Goal: Information Seeking & Learning: Learn about a topic

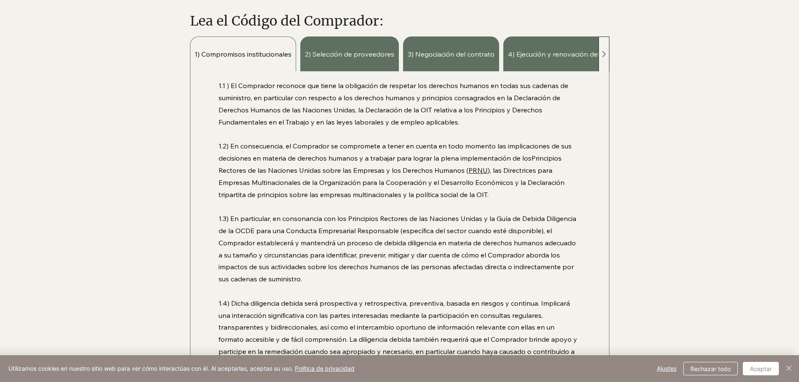
scroll to position [420, 0]
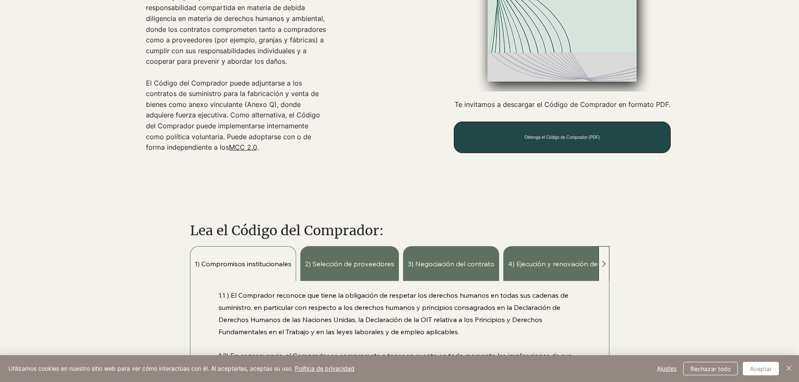
click at [550, 138] on font "Obtenga el Código de Comprador (PDF)" at bounding box center [562, 137] width 76 height 5
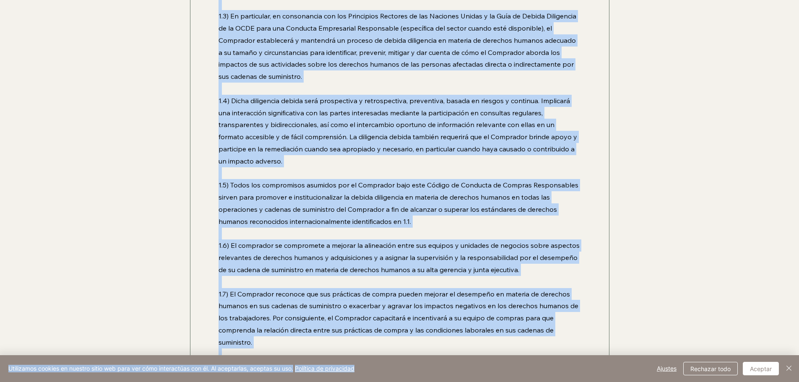
scroll to position [990, 0]
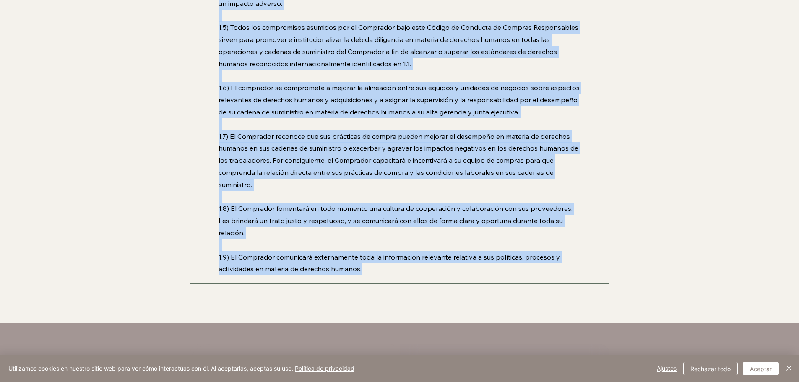
drag, startPoint x: 215, startPoint y: 83, endPoint x: 376, endPoint y: 258, distance: 237.6
copy div "1.1 ) El Comprador reconoce que tiene la obligación de respetar los derechos hu…"
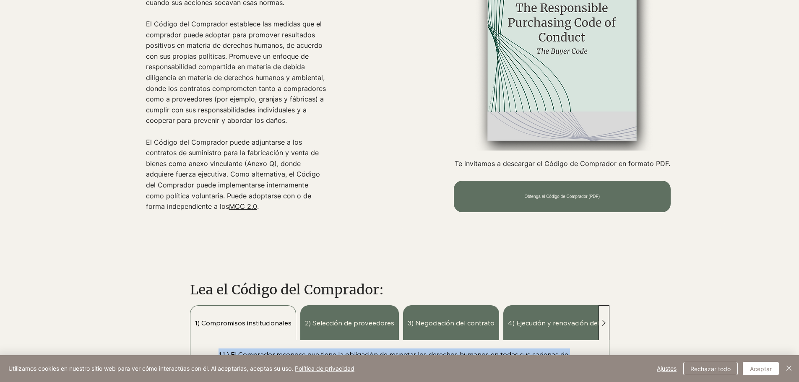
scroll to position [570, 0]
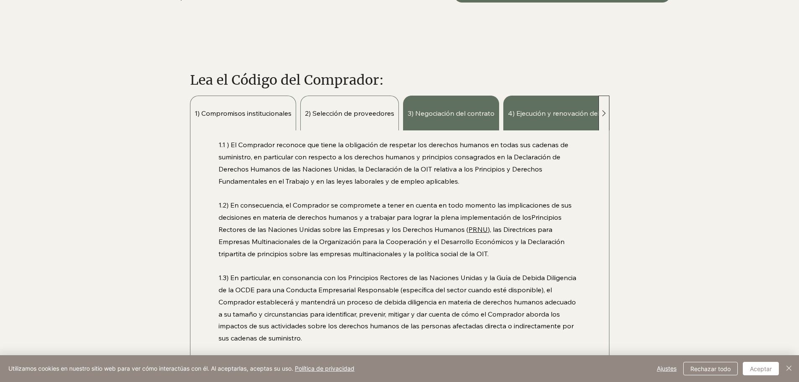
click at [328, 112] on font "2) Selección de proveedores" at bounding box center [349, 113] width 89 height 8
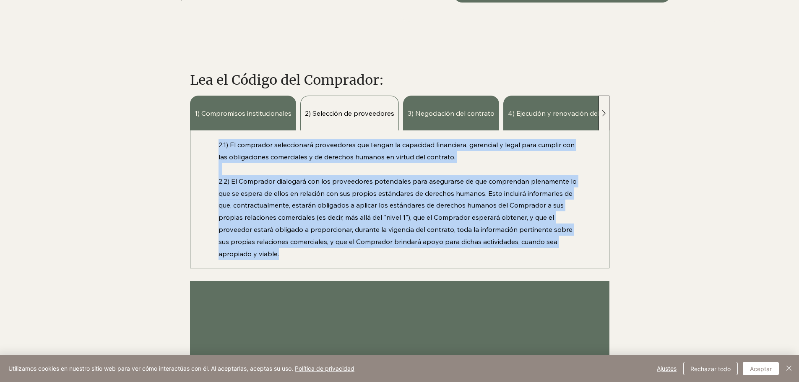
drag, startPoint x: 220, startPoint y: 144, endPoint x: 283, endPoint y: 252, distance: 124.6
click at [283, 252] on div "2.1) El comprador seleccionará proveedores que tengan la capacidad financiera, …" at bounding box center [400, 199] width 362 height 121
copy div "2.1) El comprador seleccionará proveedores que tengan la capacidad financiera, …"
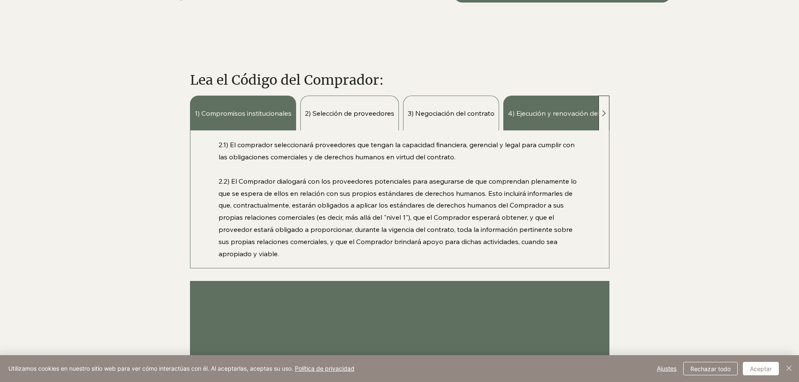
click at [460, 106] on div "3) Negociación del contrato" at bounding box center [451, 113] width 96 height 35
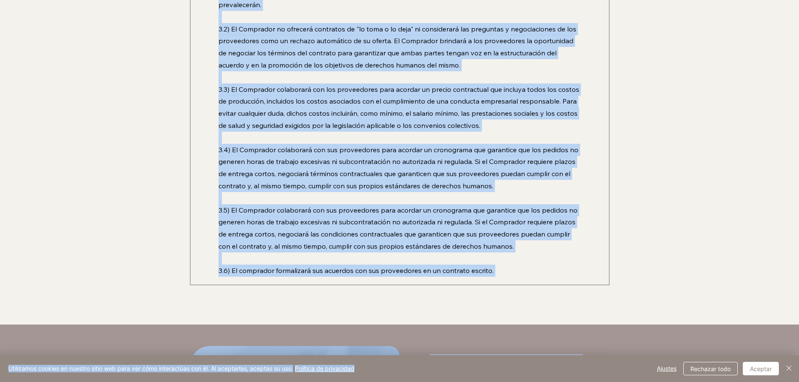
scroll to position [736, 0]
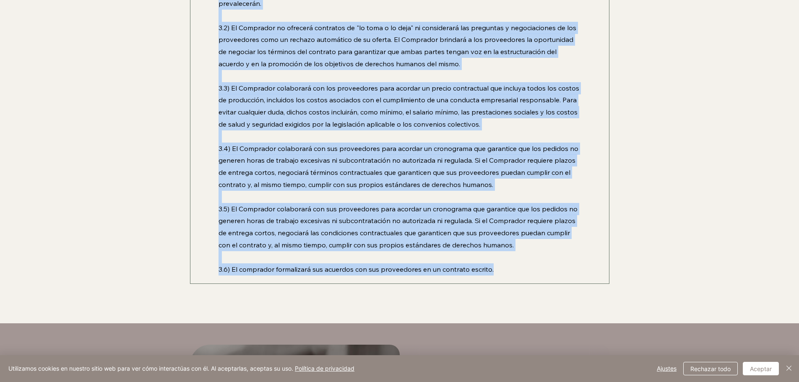
drag, startPoint x: 220, startPoint y: 143, endPoint x: 525, endPoint y: 280, distance: 335.0
click at [525, 280] on div "3.1) El Comprador negociará sus contratos de suministro de forma que satisfagan…" at bounding box center [399, 124] width 419 height 319
copy div "3.1) El Comprador negociará sus contratos de suministro de forma que satisfagan…"
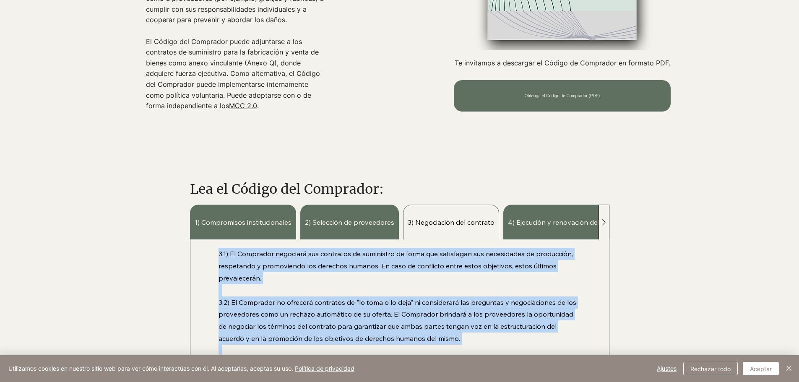
scroll to position [526, 0]
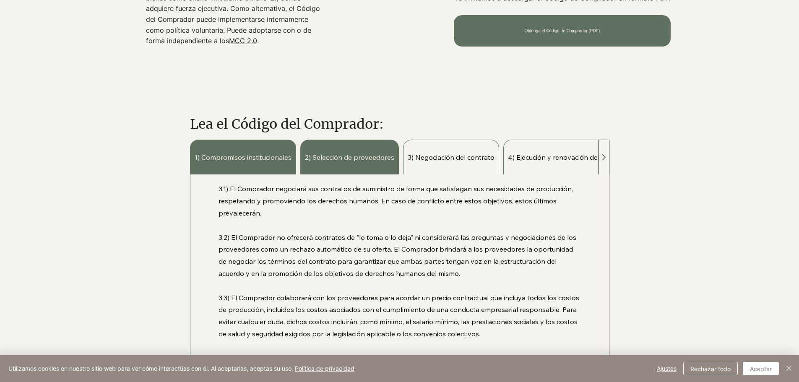
click at [556, 158] on font "4) Ejecución y renovación del contrato" at bounding box center [568, 157] width 120 height 8
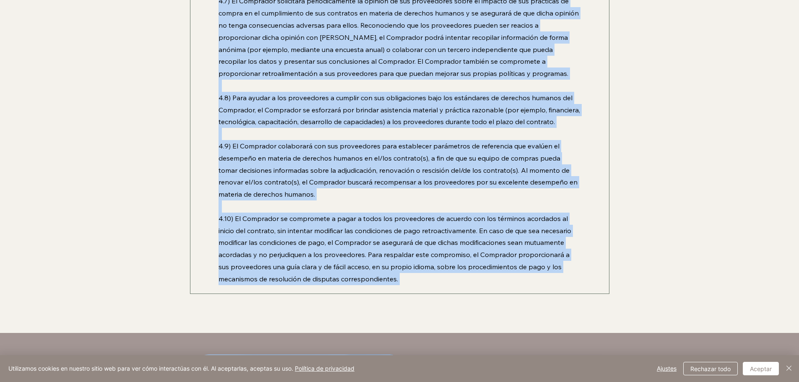
scroll to position [1177, 0]
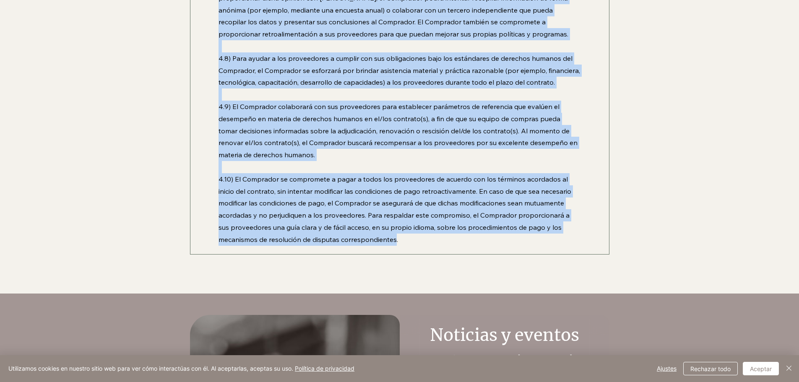
drag, startPoint x: 219, startPoint y: 188, endPoint x: 396, endPoint y: 238, distance: 183.7
copy div "4.1) Si el Comprador solicita órdenes de cambio (por ejemplo, aumentos o reducc…"
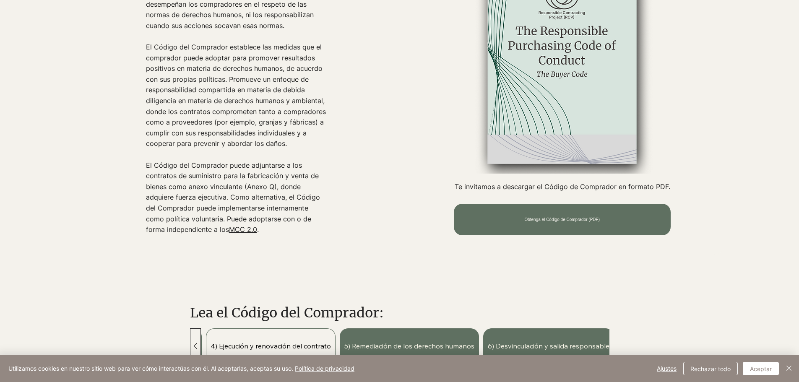
scroll to position [547, 0]
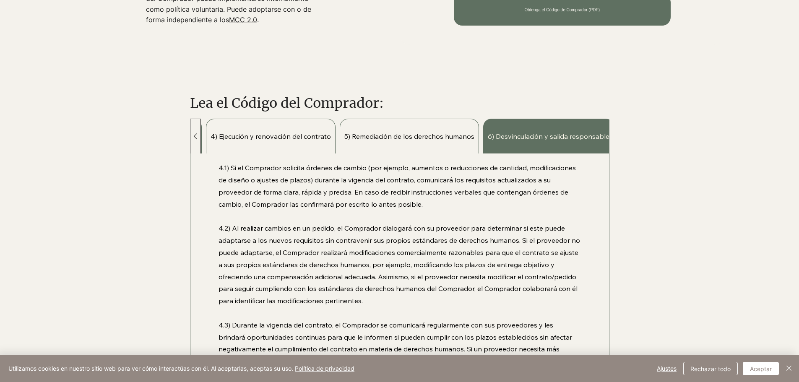
click at [396, 138] on font "5) Remediación de los derechos humanos" at bounding box center [409, 136] width 130 height 8
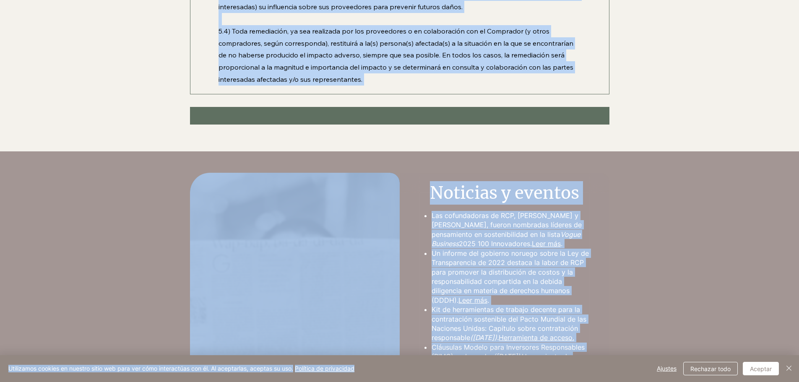
scroll to position [910, 0]
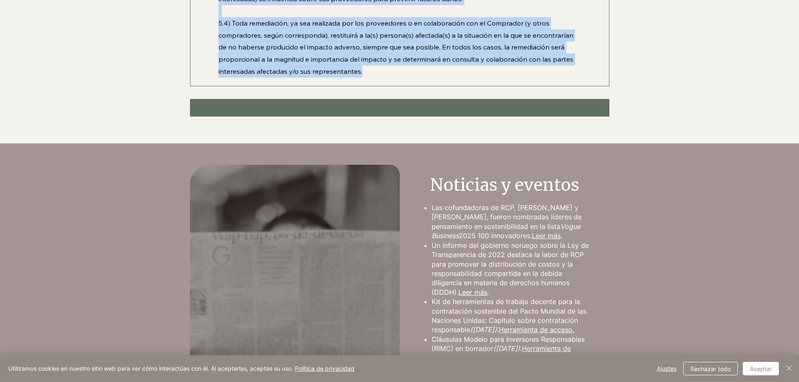
drag, startPoint x: 220, startPoint y: 167, endPoint x: 374, endPoint y: 71, distance: 181.1
copy div "5.1) El Comprador garantizará la existencia de mecanismos de reclamación a nive…"
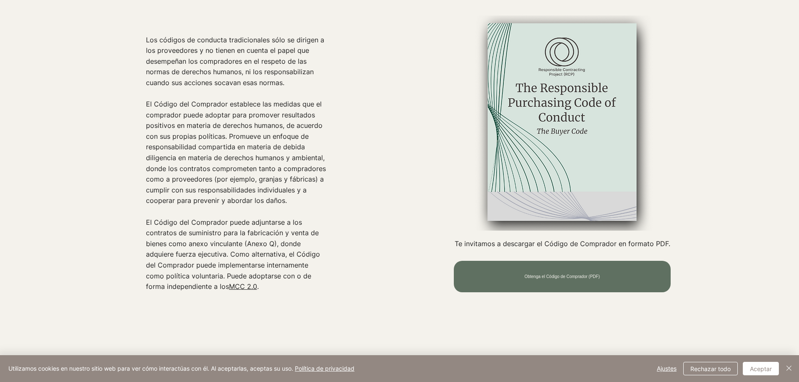
scroll to position [490, 0]
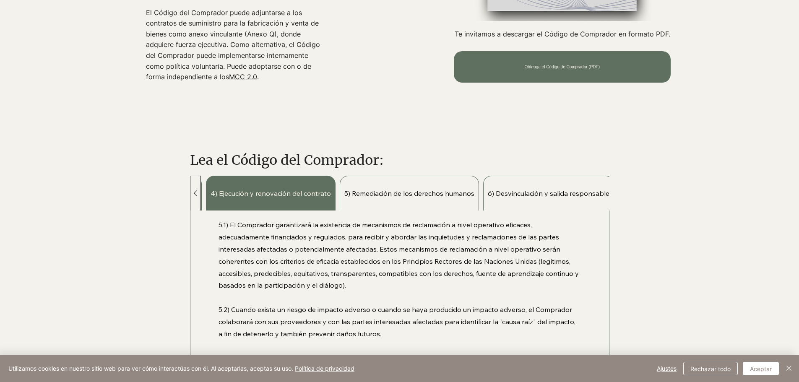
click at [545, 193] on font "6) Desvinculación y salida responsable" at bounding box center [549, 193] width 122 height 8
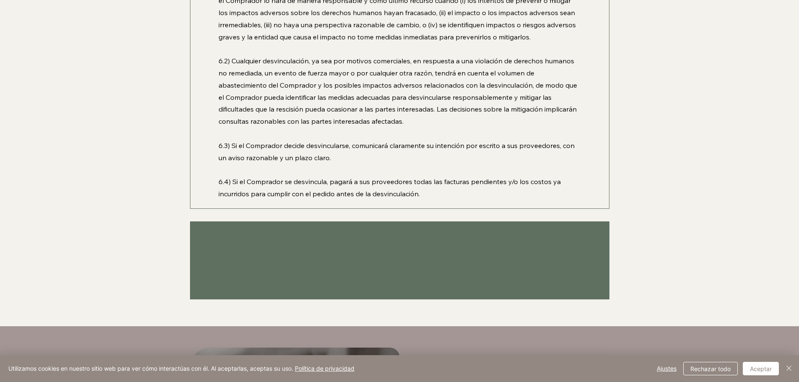
scroll to position [660, 0]
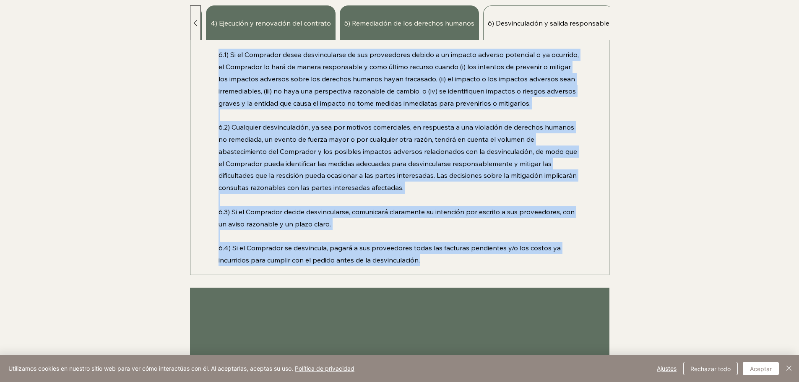
drag, startPoint x: 219, startPoint y: 223, endPoint x: 419, endPoint y: 265, distance: 204.2
click at [419, 265] on div "6.1) Si el Comprador desea desvincularse de sus proveedores debido a un impacto…" at bounding box center [400, 157] width 362 height 217
copy div "6.1) Si el Comprador desea desvincularse de sus proveedores debido a un impacto…"
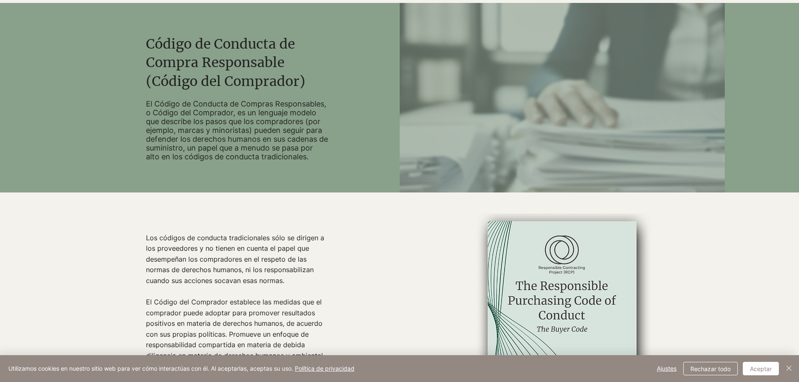
scroll to position [31, 0]
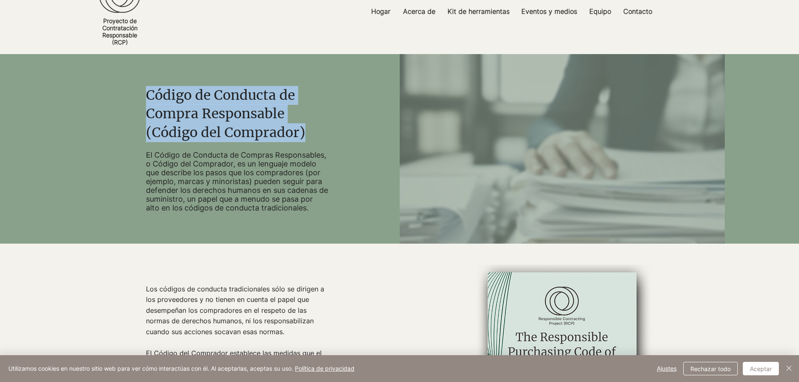
drag, startPoint x: 147, startPoint y: 93, endPoint x: 310, endPoint y: 133, distance: 167.1
click at [310, 133] on h2 "Código de Conducta de Compra Responsable (Código del Comprador)" at bounding box center [237, 114] width 182 height 56
copy font "Código de Conducta de Compra Responsable (Código del Comprador)"
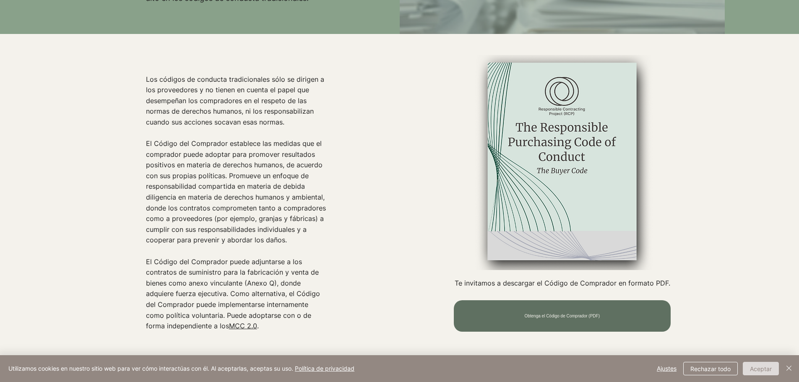
click at [768, 366] on font "Aceptar" at bounding box center [761, 368] width 22 height 7
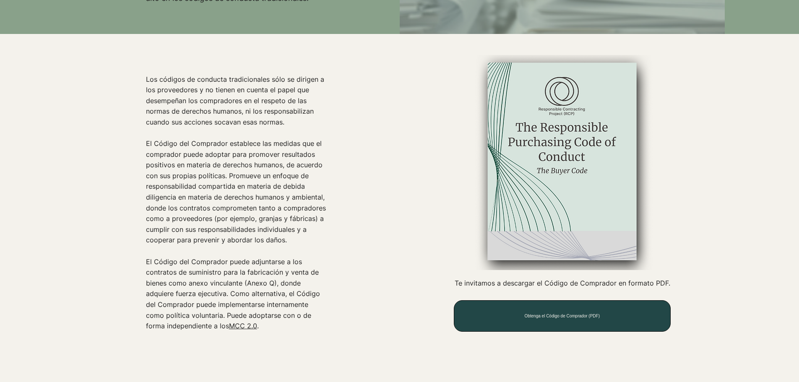
click at [545, 314] on font "Obtenga el Código de Comprador (PDF)" at bounding box center [562, 316] width 76 height 5
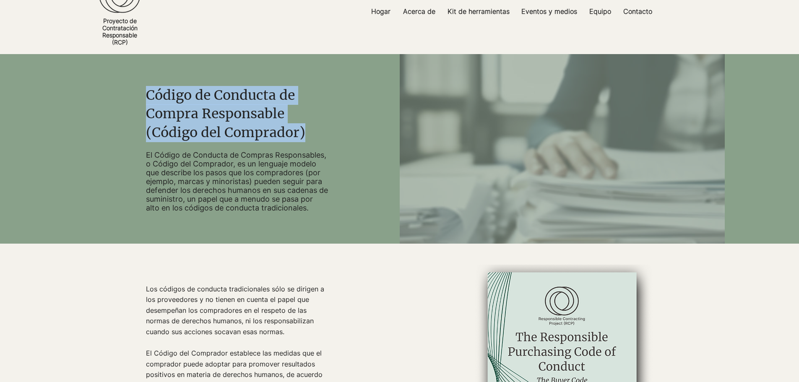
scroll to position [0, 0]
